Goal: Transaction & Acquisition: Obtain resource

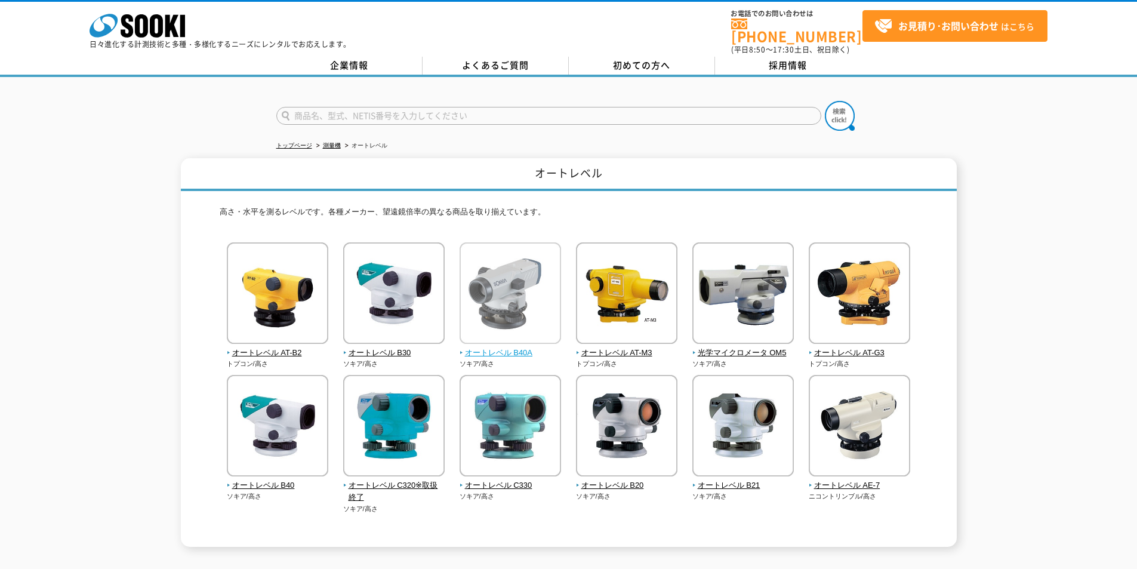
click at [517, 347] on span "オートレベル B40A" at bounding box center [510, 353] width 102 height 13
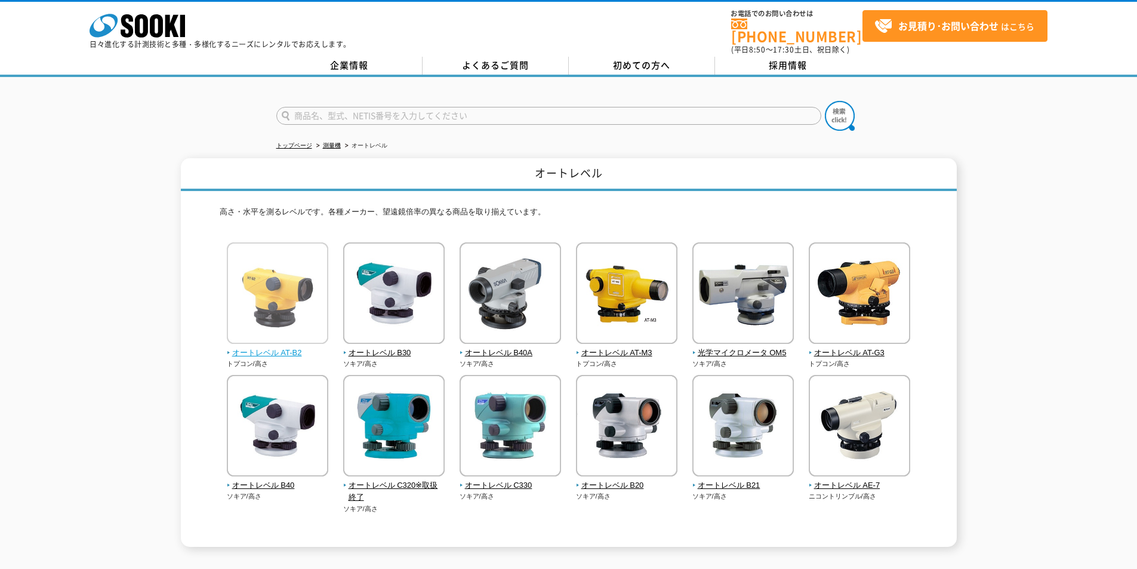
click at [274, 351] on span "オートレベル AT-B2" at bounding box center [278, 353] width 102 height 13
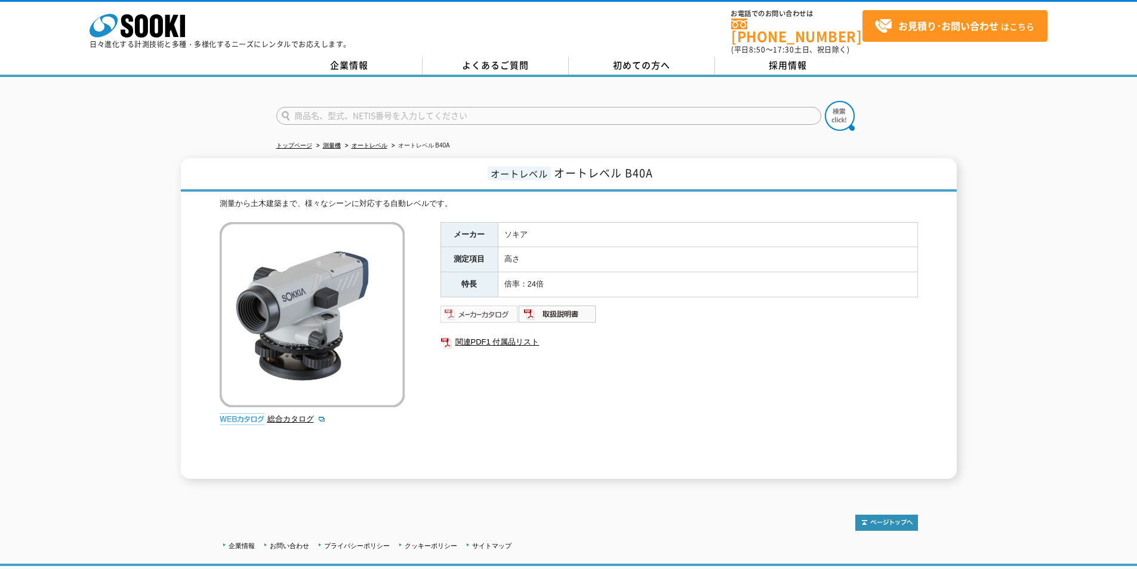
click at [480, 304] on img at bounding box center [479, 313] width 78 height 19
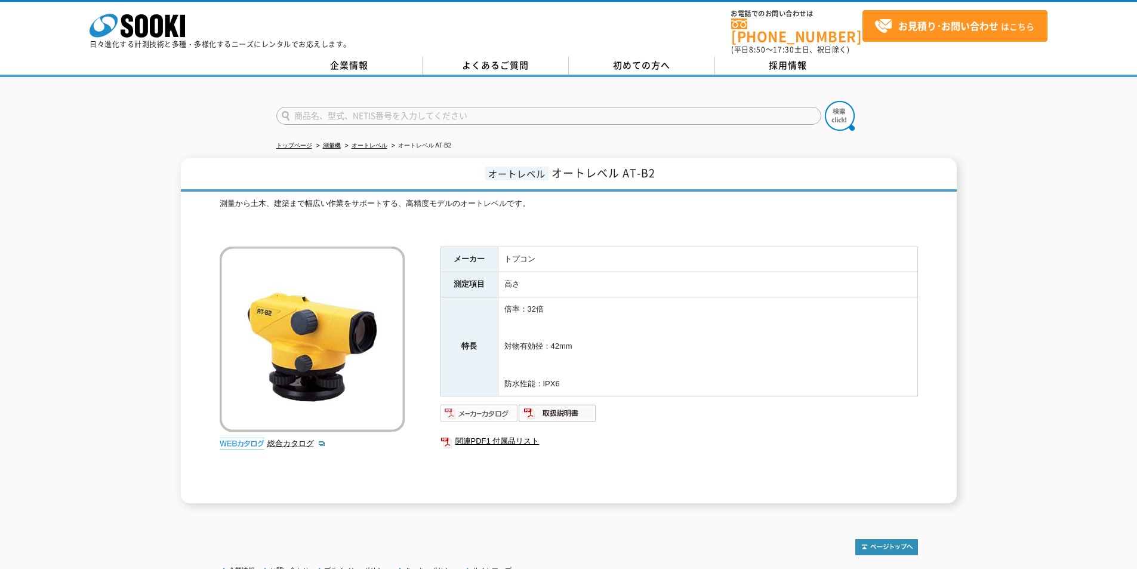
click at [473, 406] on img at bounding box center [479, 412] width 78 height 19
